Goal: Information Seeking & Learning: Stay updated

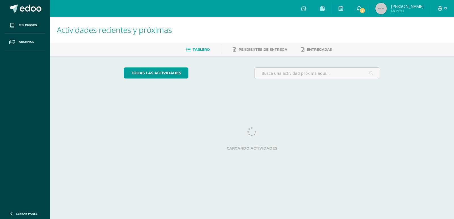
click at [361, 8] on icon at bounding box center [359, 8] width 5 height 5
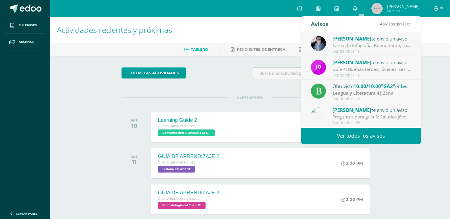
click at [374, 50] on div "Septiembre 10" at bounding box center [371, 51] width 79 height 5
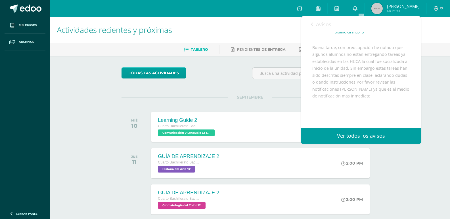
scroll to position [57, 0]
drag, startPoint x: 351, startPoint y: 48, endPoint x: 399, endPoint y: 101, distance: 71.0
click at [399, 101] on div "Buena tarde, con preocupación he notado que algunos alumnos no están entregando…" at bounding box center [360, 84] width 97 height 97
click at [307, 32] on div "[PERSON_NAME] te envió un aviso: Tarea de Infografía [DATE] Lengua y Literatura…" at bounding box center [361, 57] width 120 height 164
click at [311, 29] on link "Avisos" at bounding box center [321, 24] width 20 height 16
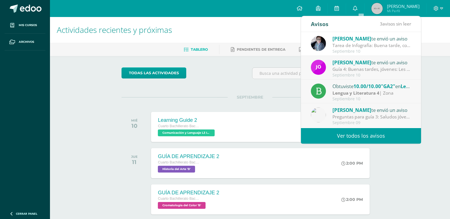
click at [357, 60] on span "[PERSON_NAME]" at bounding box center [351, 62] width 39 height 7
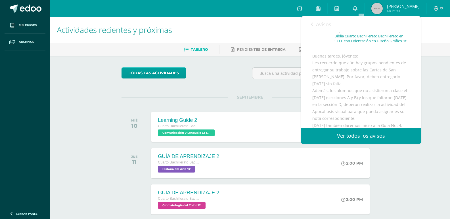
scroll to position [28, 0]
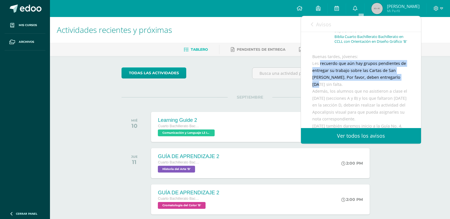
drag, startPoint x: 335, startPoint y: 70, endPoint x: 399, endPoint y: 87, distance: 65.9
click at [399, 87] on div "Buenas tardes, jóvenes: Les recuerdo que aún hay grupos pendientes de entregar …" at bounding box center [360, 126] width 97 height 146
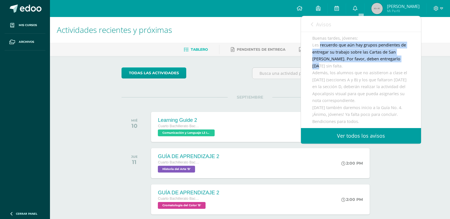
scroll to position [57, 0]
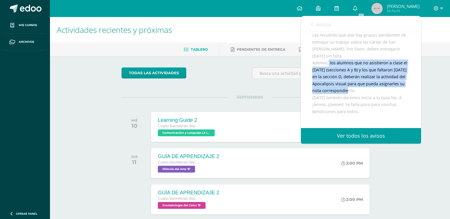
drag, startPoint x: 330, startPoint y: 71, endPoint x: 385, endPoint y: 95, distance: 60.2
click at [385, 95] on div "Buenas tardes, jóvenes: Les recuerdo que aún hay grupos pendientes de entregar …" at bounding box center [360, 98] width 97 height 146
click at [384, 97] on div "Buenas tardes, jóvenes: Les recuerdo que aún hay grupos pendientes de entregar …" at bounding box center [360, 98] width 97 height 146
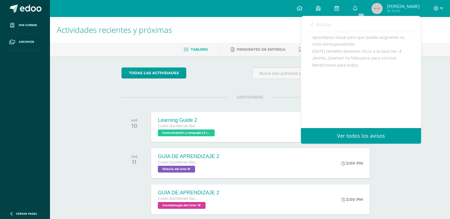
scroll to position [114, 0]
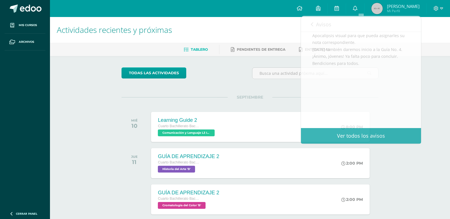
click at [392, 148] on div "Actividades recientes y próximas Tablero Pendientes de entrega Entregadas todas…" at bounding box center [250, 188] width 400 height 343
